Goal: Navigation & Orientation: Find specific page/section

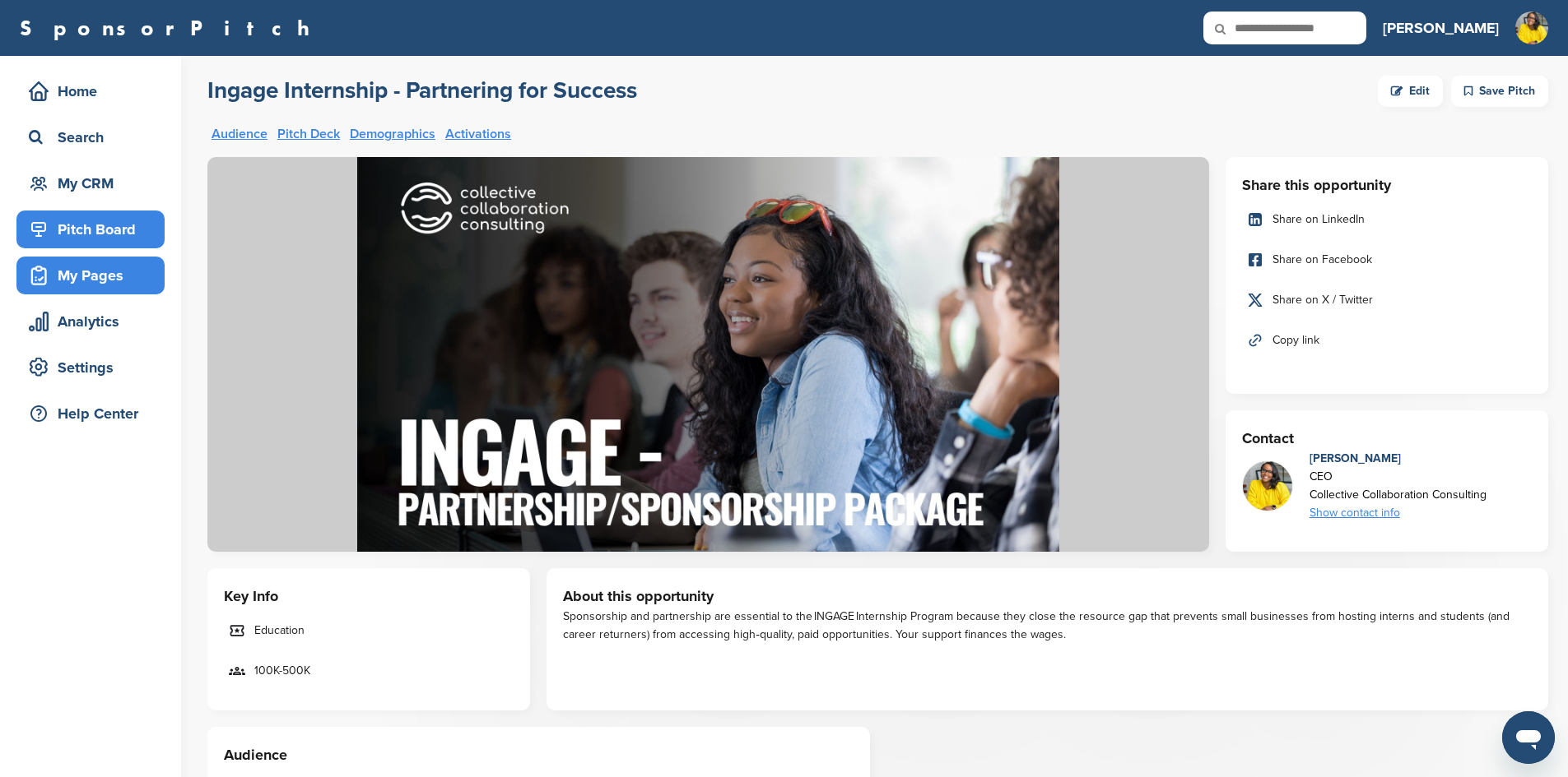
click at [98, 282] on div "My Pages" at bounding box center [94, 276] width 140 height 30
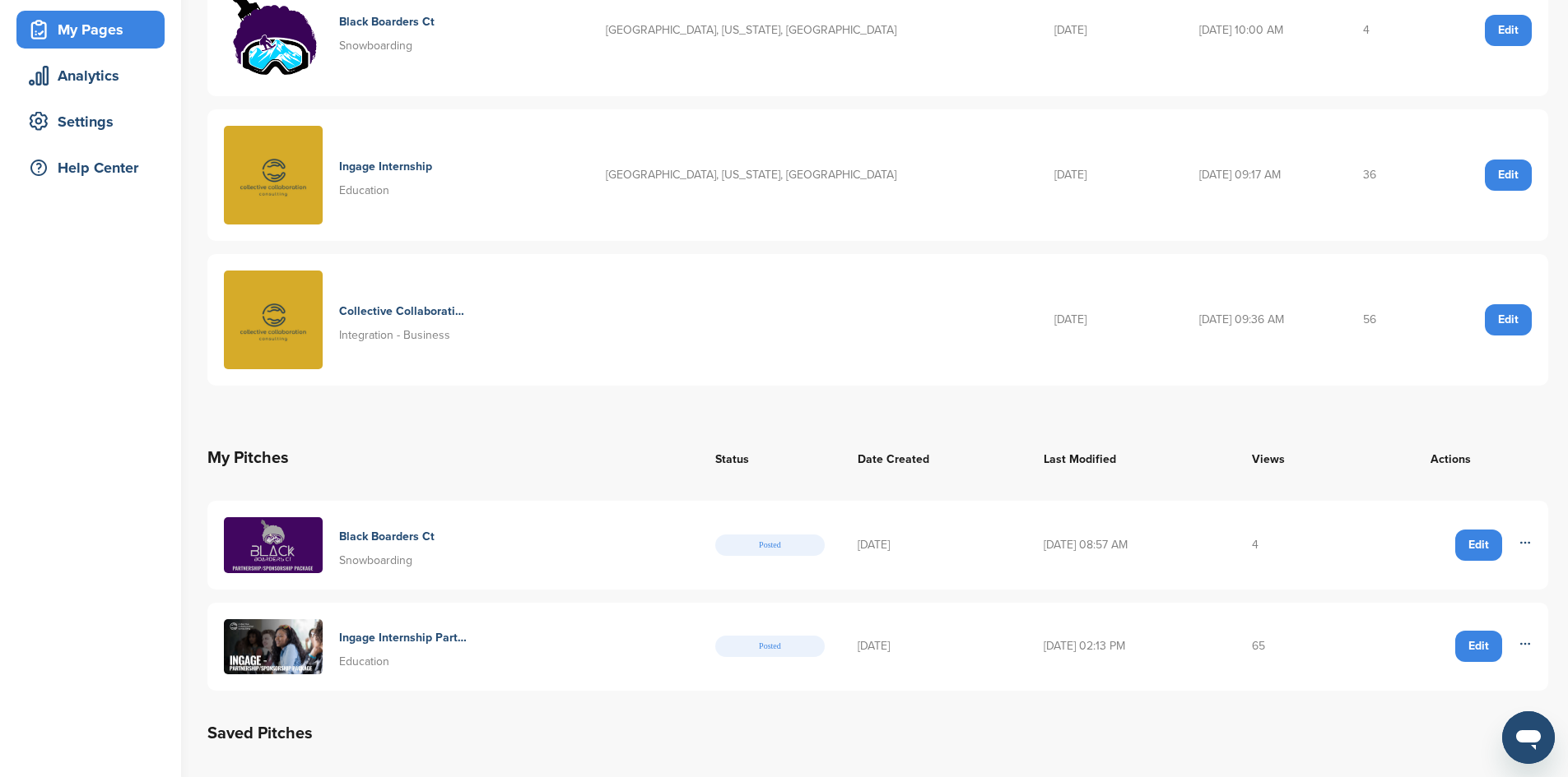
scroll to position [247, 0]
click at [278, 537] on img at bounding box center [273, 545] width 99 height 56
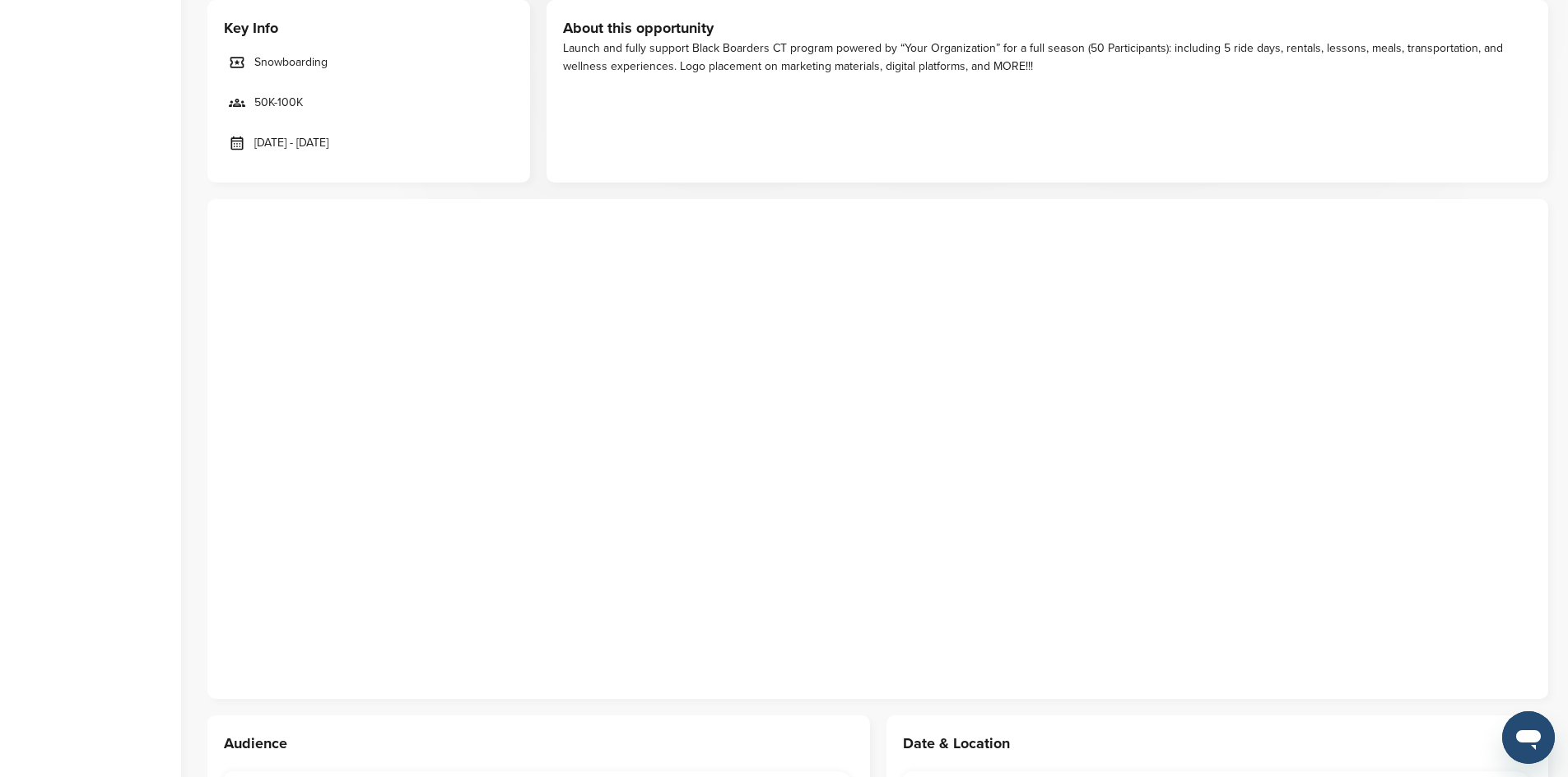
scroll to position [576, 0]
